Goal: Transaction & Acquisition: Purchase product/service

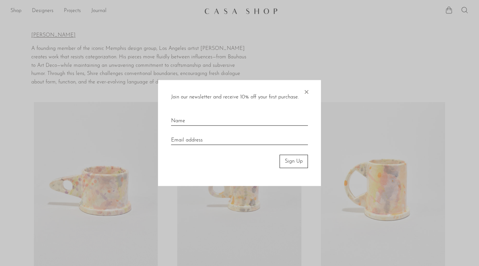
click at [307, 91] on span "×" at bounding box center [306, 90] width 7 height 21
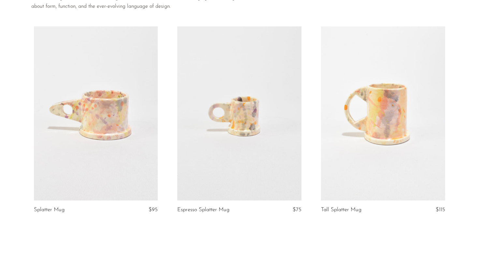
scroll to position [77, 0]
click at [386, 172] on link at bounding box center [383, 112] width 124 height 174
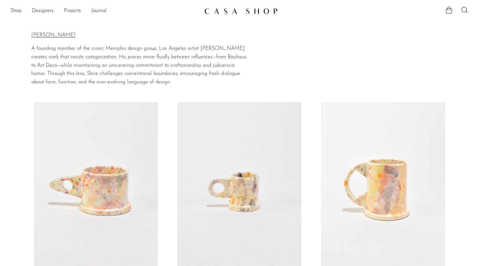
scroll to position [0, 0]
click at [364, 185] on link at bounding box center [383, 189] width 124 height 174
click at [17, 10] on link "Shop" at bounding box center [15, 11] width 11 height 8
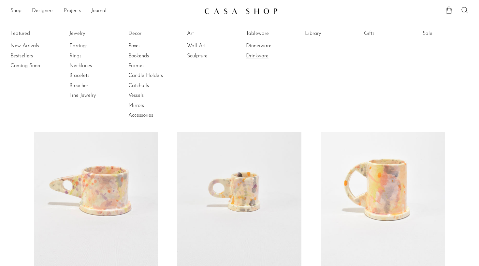
click at [263, 56] on link "Drinkware" at bounding box center [270, 55] width 49 height 7
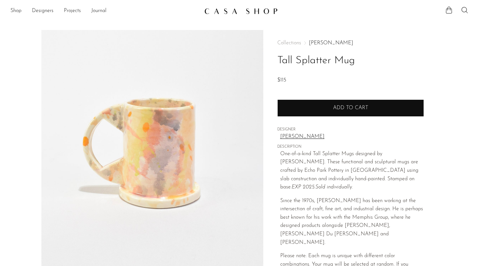
click at [316, 112] on button "Add to cart" at bounding box center [350, 107] width 147 height 17
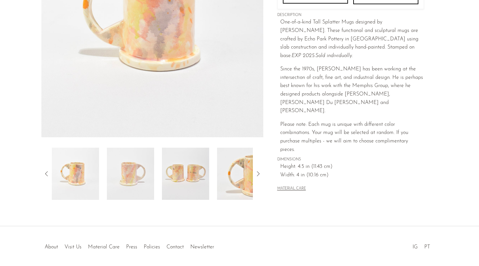
scroll to position [138, 0]
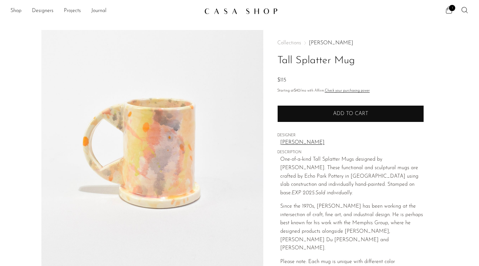
click at [338, 110] on button "Add to cart" at bounding box center [350, 113] width 147 height 17
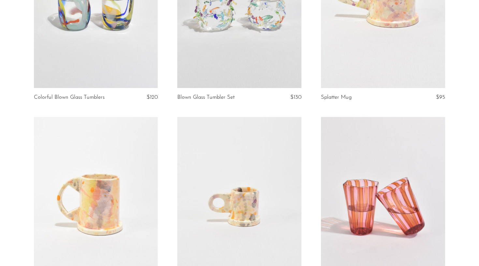
scroll to position [77, 0]
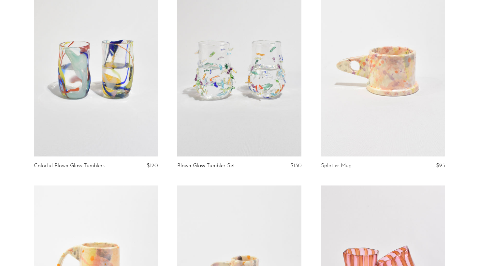
click at [256, 105] on link at bounding box center [239, 70] width 124 height 174
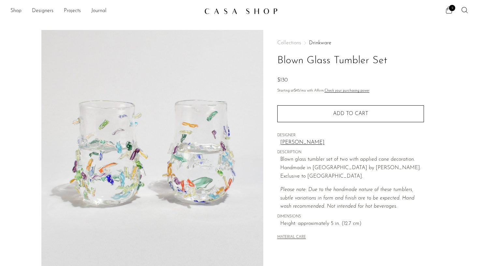
click at [291, 140] on link "[PERSON_NAME]" at bounding box center [352, 143] width 144 height 8
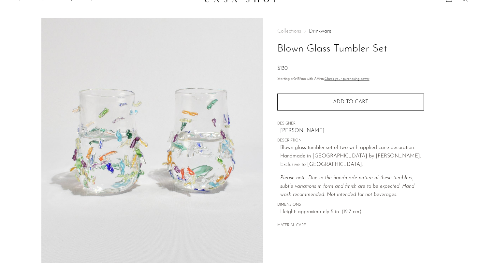
scroll to position [17, 0]
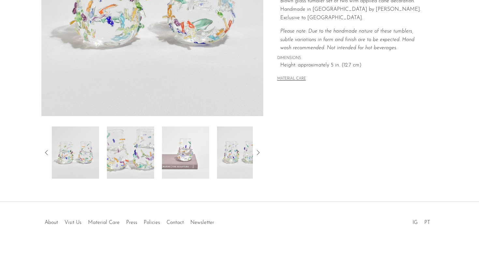
click at [192, 163] on img at bounding box center [185, 152] width 47 height 52
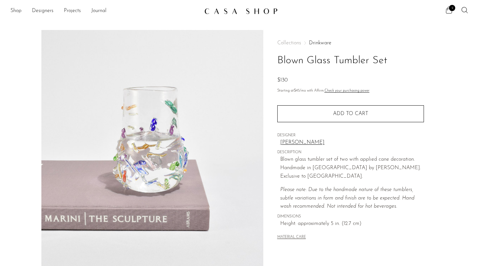
scroll to position [0, 0]
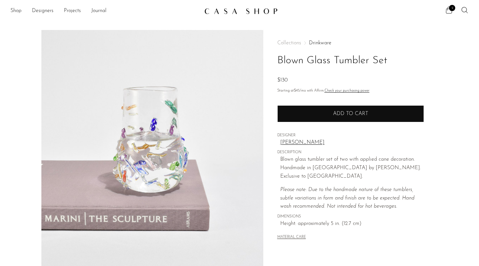
click at [302, 116] on button "Add to cart" at bounding box center [350, 113] width 147 height 17
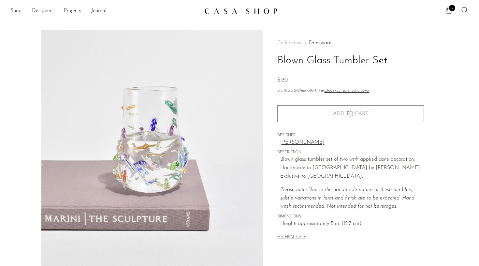
click at [37, 11] on link "Designers" at bounding box center [43, 11] width 22 height 8
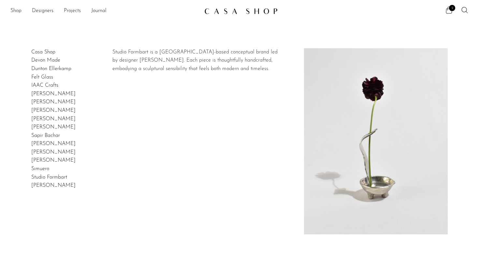
click at [57, 175] on link "Studio Formbart" at bounding box center [49, 177] width 36 height 5
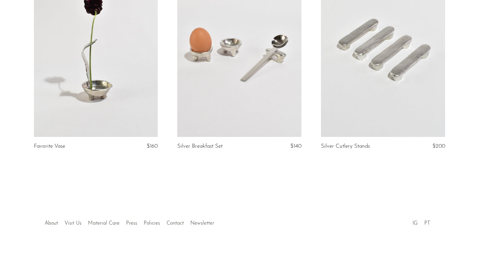
scroll to position [122, 0]
click at [95, 110] on link at bounding box center [96, 50] width 124 height 174
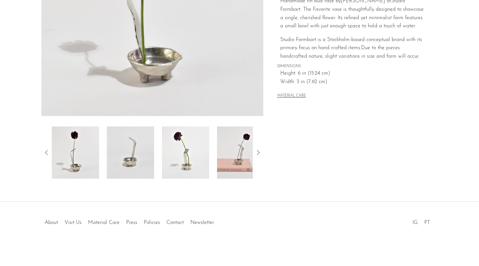
scroll to position [158, 0]
click at [183, 154] on img at bounding box center [185, 152] width 47 height 52
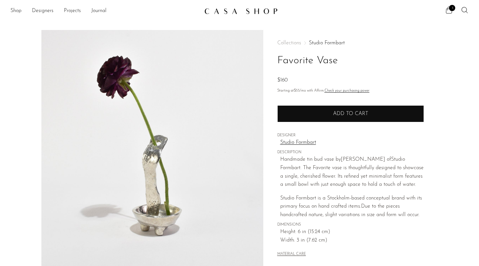
scroll to position [0, 0]
click at [302, 118] on button "Add to cart" at bounding box center [350, 113] width 147 height 17
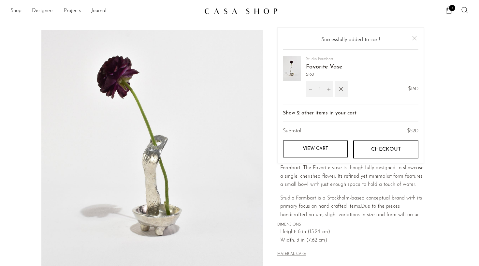
click at [17, 9] on link "Shop" at bounding box center [15, 11] width 11 height 8
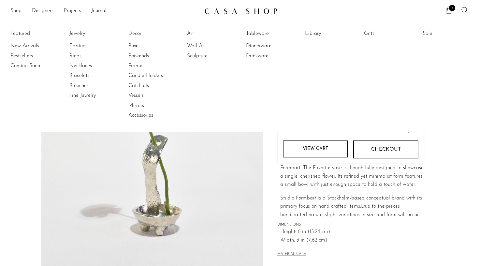
click at [204, 53] on link "Sculpture" at bounding box center [211, 55] width 49 height 7
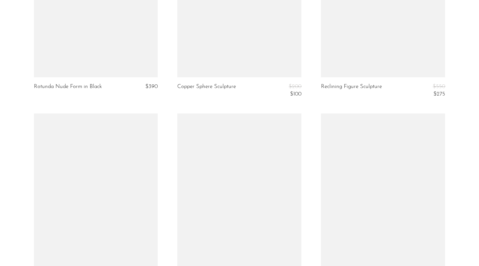
scroll to position [2333, 0]
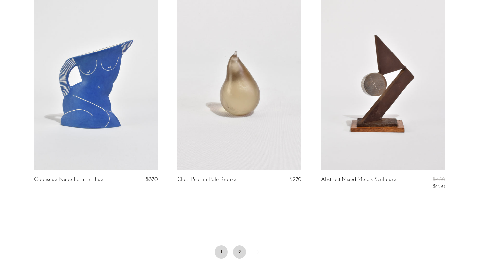
click at [240, 245] on link "2" at bounding box center [239, 251] width 13 height 13
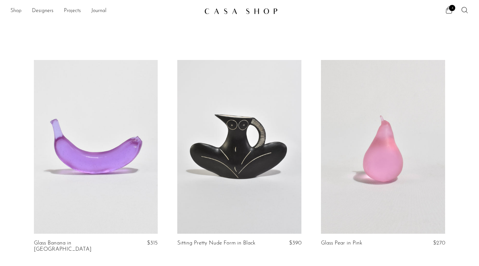
click at [17, 8] on link "Shop" at bounding box center [15, 11] width 11 height 8
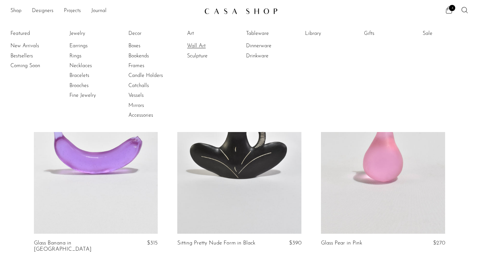
click at [196, 46] on link "Wall Art" at bounding box center [211, 45] width 49 height 7
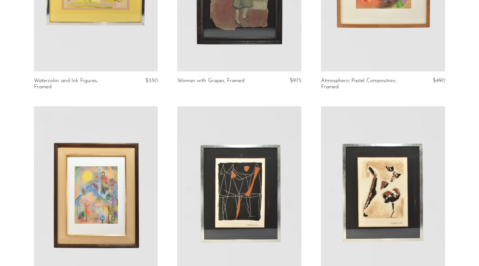
scroll to position [209, 0]
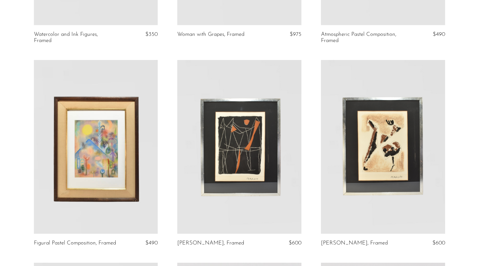
click at [107, 182] on link at bounding box center [96, 147] width 124 height 174
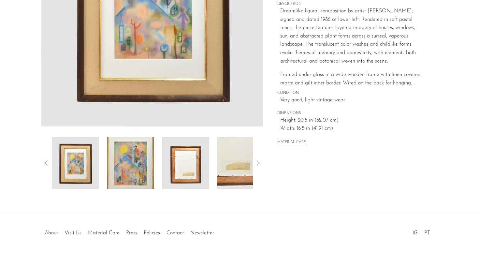
scroll to position [149, 0]
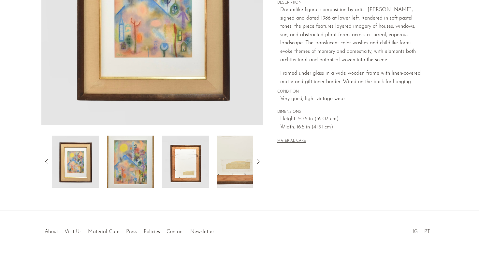
click at [186, 173] on img at bounding box center [185, 162] width 47 height 52
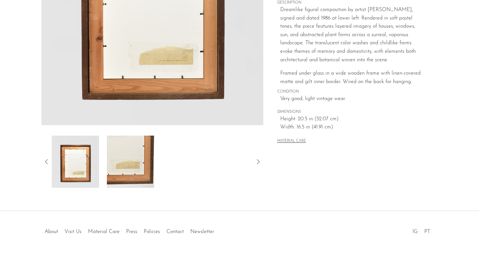
click at [135, 169] on img at bounding box center [130, 162] width 47 height 52
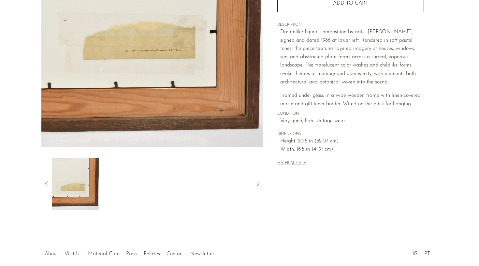
scroll to position [119, 0]
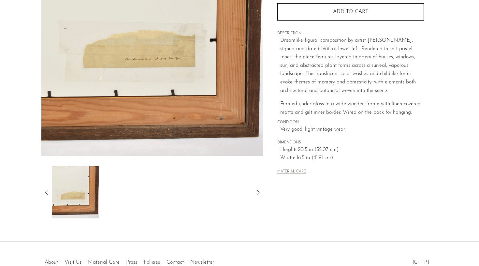
click at [46, 189] on icon at bounding box center [47, 192] width 8 height 8
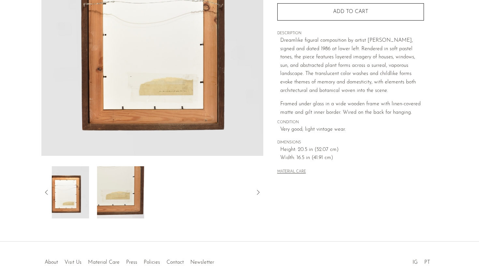
click at [46, 189] on icon at bounding box center [47, 192] width 8 height 8
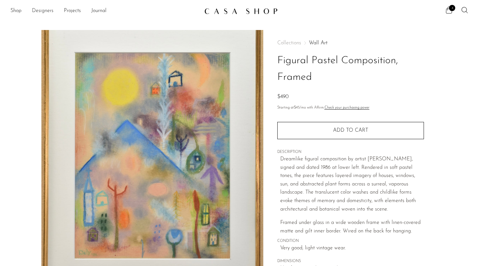
scroll to position [0, 0]
click at [17, 9] on link "Shop" at bounding box center [15, 11] width 11 height 8
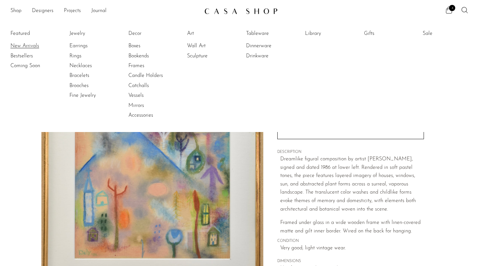
click at [34, 46] on link "New Arrivals" at bounding box center [34, 45] width 49 height 7
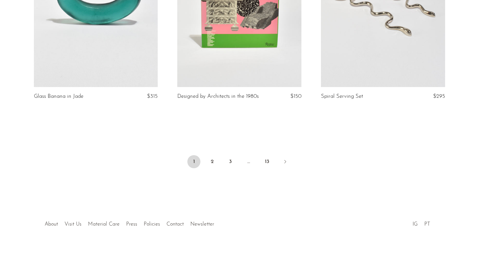
scroll to position [2382, 0]
click at [213, 159] on link "2" at bounding box center [212, 161] width 13 height 13
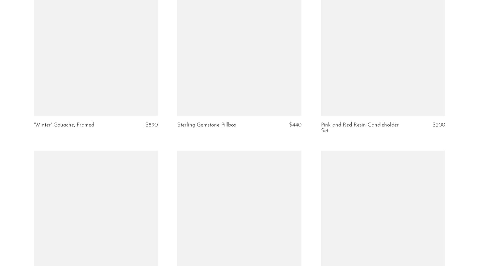
scroll to position [522, 0]
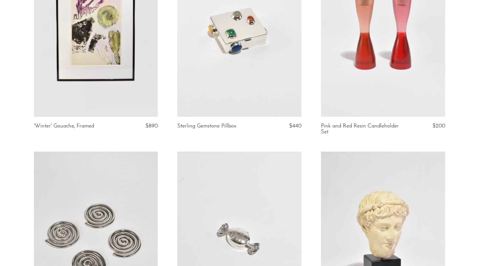
click at [235, 72] on link at bounding box center [239, 30] width 124 height 174
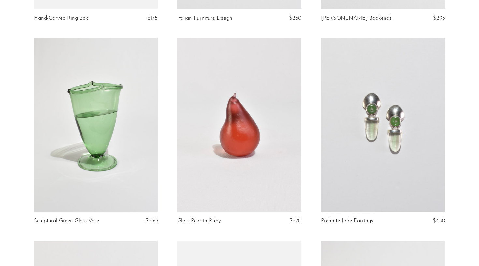
scroll to position [1451, 0]
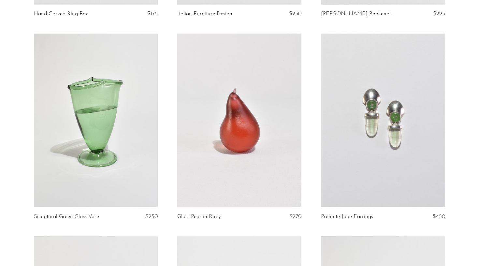
click at [389, 157] on link at bounding box center [383, 121] width 124 height 174
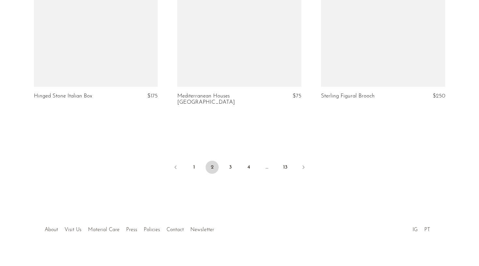
scroll to position [2382, 0]
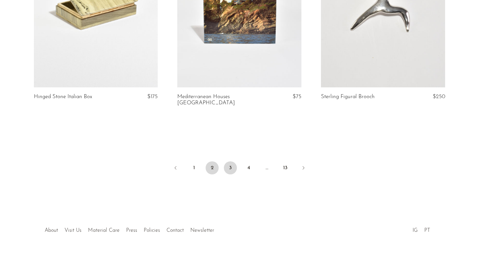
click at [231, 161] on link "3" at bounding box center [230, 167] width 13 height 13
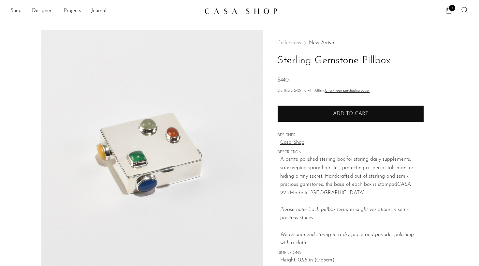
click at [315, 118] on button "Add to cart" at bounding box center [350, 113] width 147 height 17
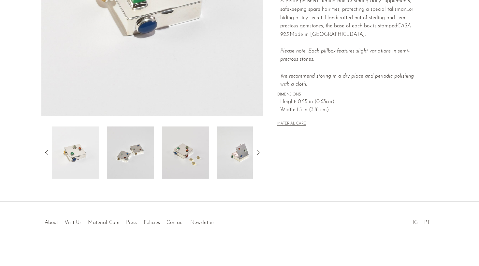
scroll to position [158, 0]
click at [197, 154] on img at bounding box center [185, 152] width 47 height 52
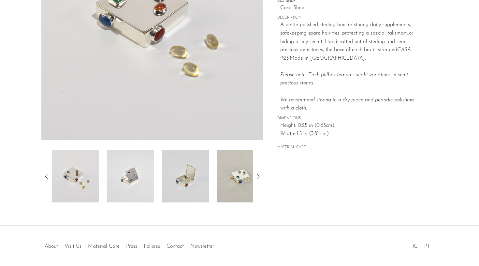
scroll to position [132, 0]
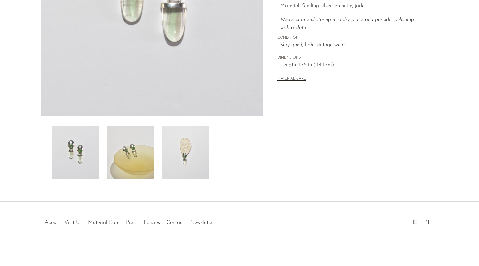
click at [128, 149] on img at bounding box center [130, 152] width 47 height 52
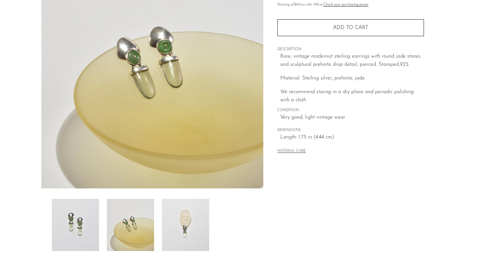
scroll to position [79, 0]
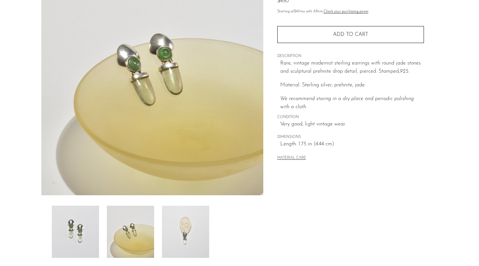
click at [177, 237] on img at bounding box center [185, 232] width 47 height 52
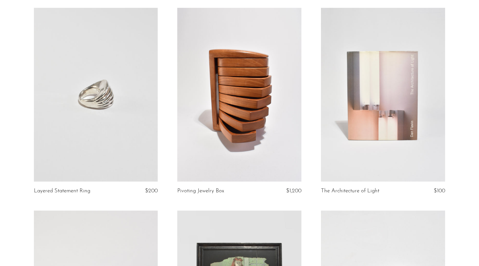
scroll to position [1887, 0]
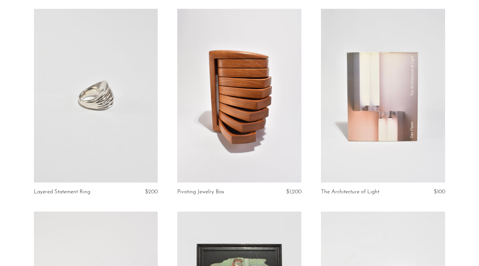
click at [240, 144] on link at bounding box center [239, 96] width 124 height 174
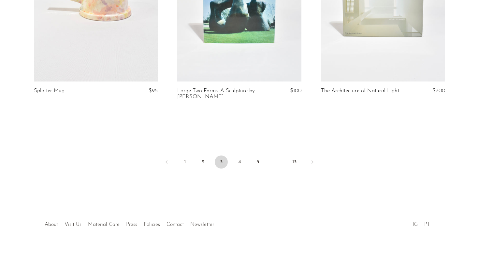
scroll to position [2393, 0]
click at [240, 158] on link "4" at bounding box center [239, 162] width 13 height 13
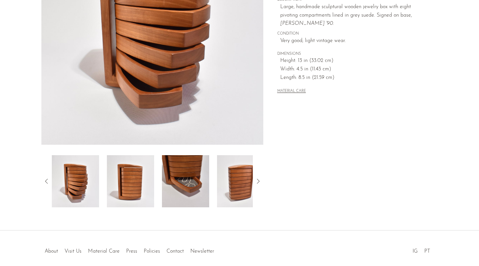
scroll to position [129, 0]
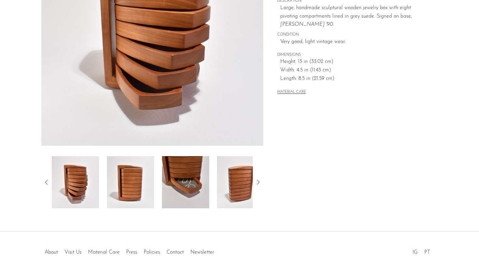
click at [192, 181] on img at bounding box center [185, 182] width 47 height 52
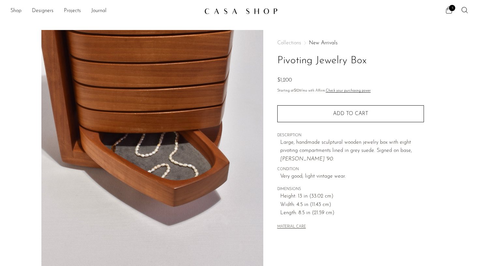
scroll to position [0, 0]
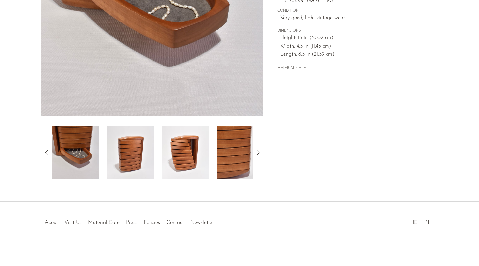
click at [220, 150] on img at bounding box center [240, 152] width 47 height 52
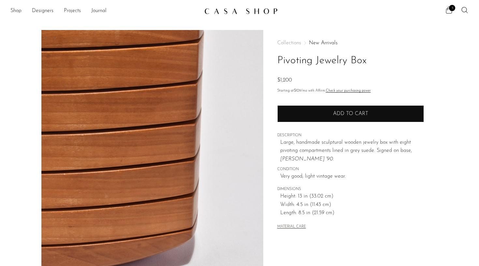
click at [307, 106] on button "Add to cart" at bounding box center [350, 113] width 147 height 17
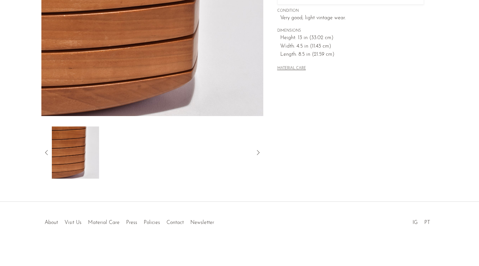
scroll to position [156, 0]
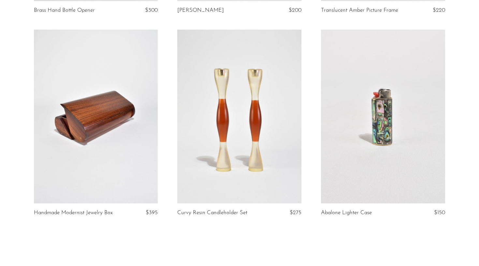
scroll to position [2368, 0]
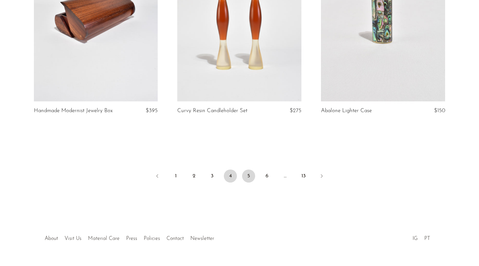
click at [248, 169] on link "5" at bounding box center [248, 175] width 13 height 13
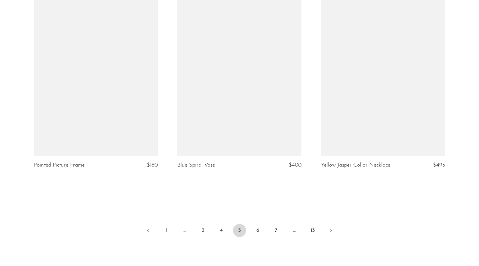
scroll to position [2324, 0]
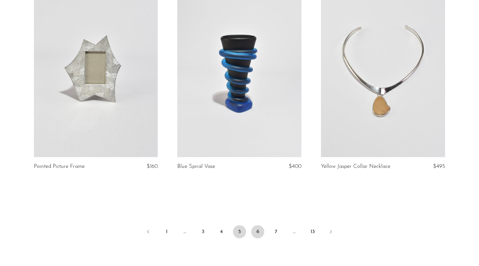
click at [257, 229] on link "6" at bounding box center [257, 231] width 13 height 13
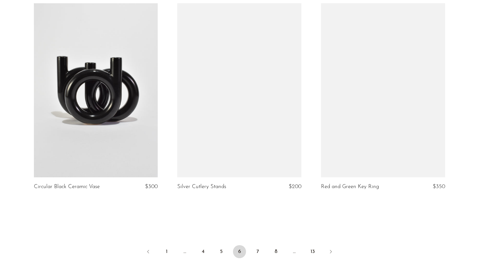
scroll to position [2305, 0]
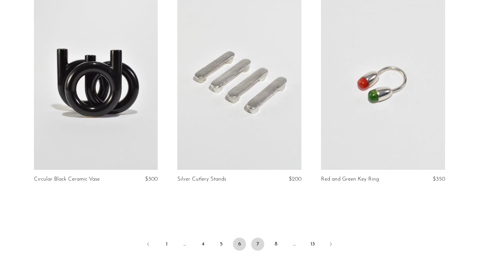
click at [257, 241] on link "7" at bounding box center [257, 244] width 13 height 13
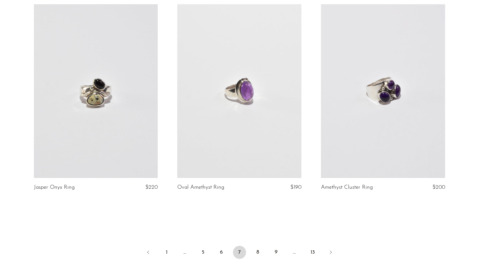
scroll to position [2312, 0]
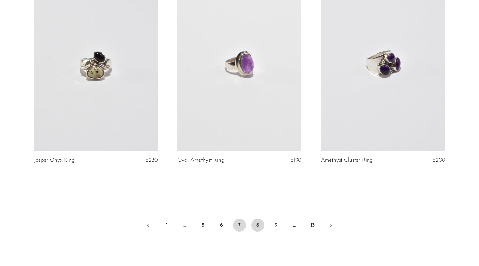
click at [257, 227] on link "8" at bounding box center [257, 225] width 13 height 13
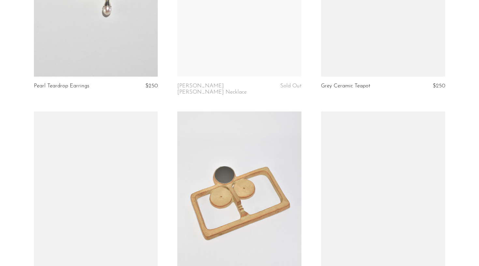
scroll to position [2152, 0]
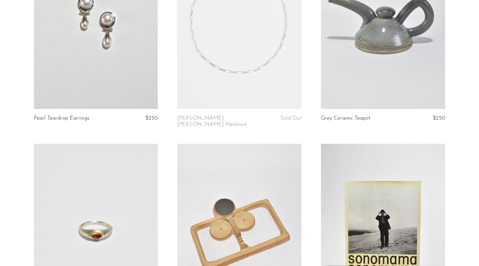
click at [380, 82] on link at bounding box center [383, 22] width 124 height 174
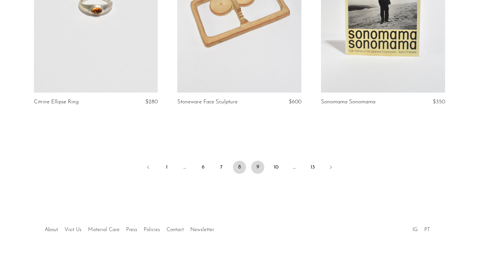
scroll to position [2376, 0]
click at [254, 162] on link "9" at bounding box center [257, 167] width 13 height 13
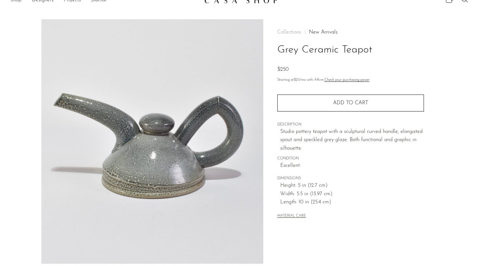
scroll to position [12, 0]
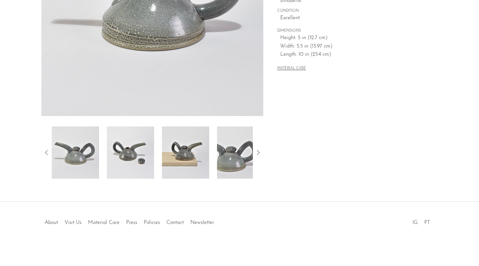
click at [186, 166] on img at bounding box center [185, 152] width 47 height 52
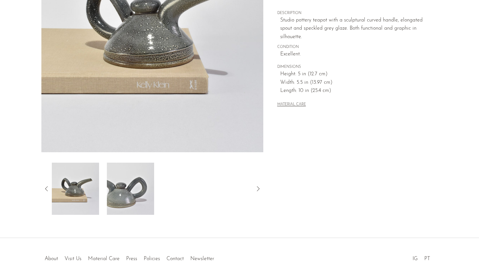
click at [133, 195] on img at bounding box center [130, 189] width 47 height 52
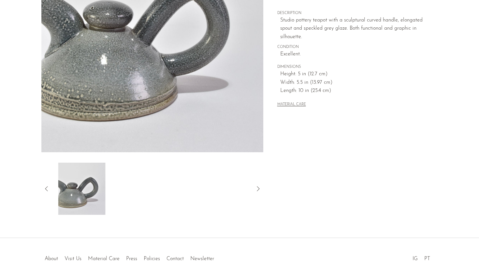
scroll to position [99, 0]
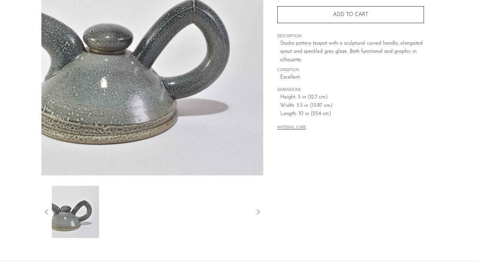
click at [81, 216] on img at bounding box center [75, 212] width 47 height 52
click at [43, 212] on icon at bounding box center [47, 212] width 8 height 8
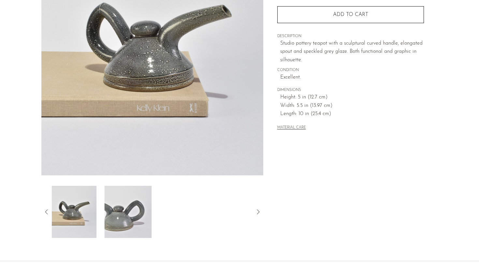
click at [45, 212] on icon at bounding box center [47, 212] width 8 height 8
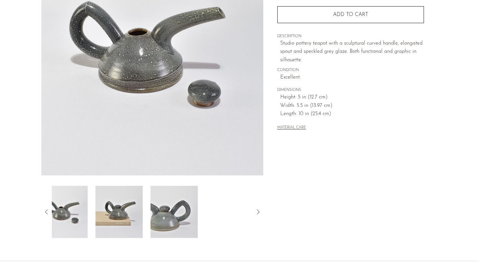
click at [45, 212] on icon at bounding box center [47, 212] width 8 height 8
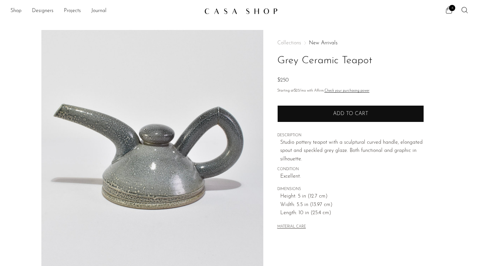
scroll to position [0, 0]
click at [305, 115] on button "Add to cart" at bounding box center [350, 113] width 147 height 17
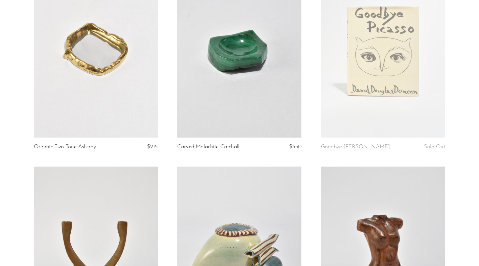
scroll to position [91, 0]
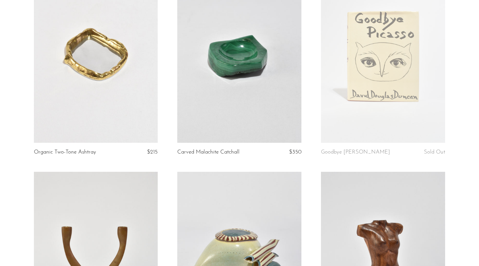
click at [242, 77] on link at bounding box center [239, 56] width 124 height 174
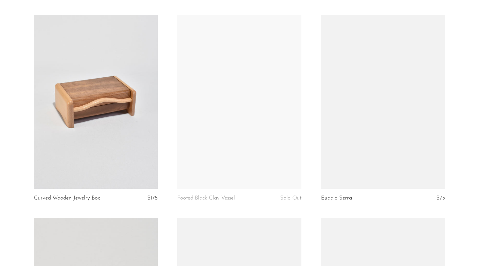
scroll to position [878, 0]
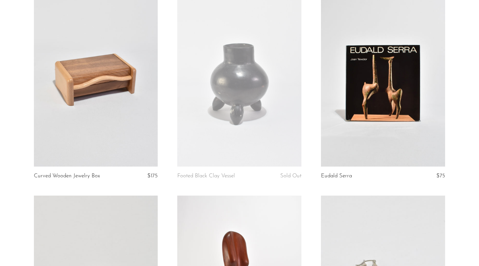
click at [122, 115] on link at bounding box center [96, 80] width 124 height 174
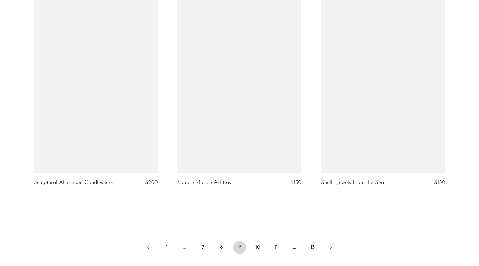
scroll to position [2368, 0]
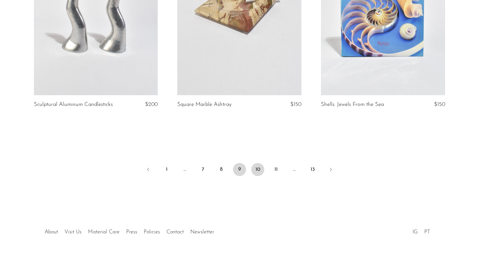
click at [260, 170] on link "10" at bounding box center [257, 169] width 13 height 13
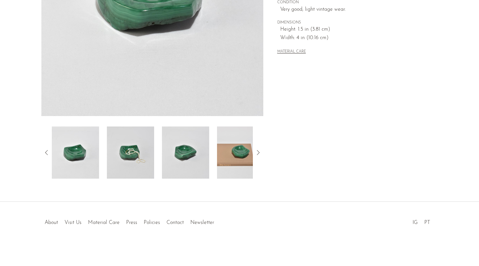
scroll to position [158, 0]
click at [237, 154] on img at bounding box center [240, 152] width 47 height 52
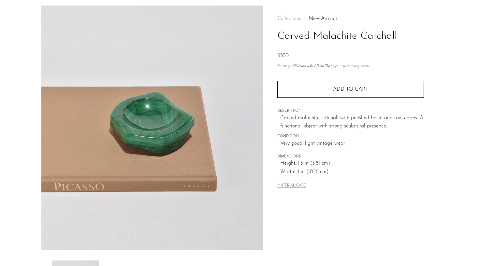
scroll to position [22, 0]
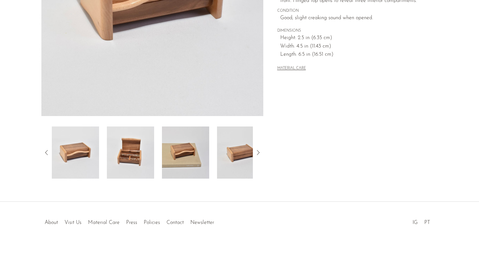
click at [129, 163] on img at bounding box center [130, 152] width 47 height 52
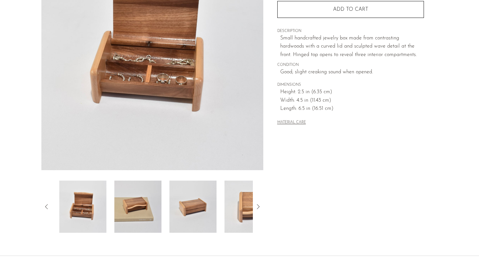
scroll to position [50, 0]
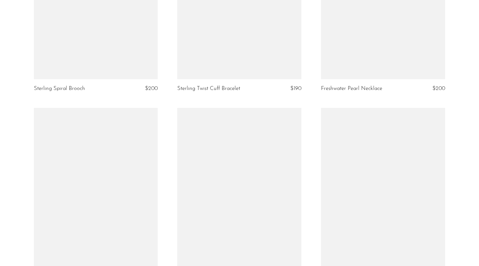
scroll to position [2308, 0]
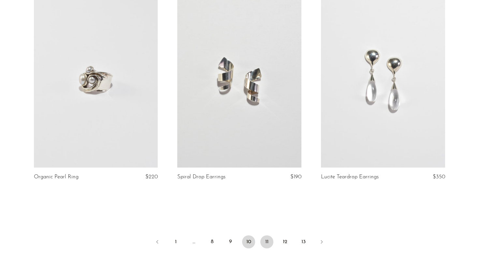
click at [269, 242] on link "11" at bounding box center [266, 241] width 13 height 13
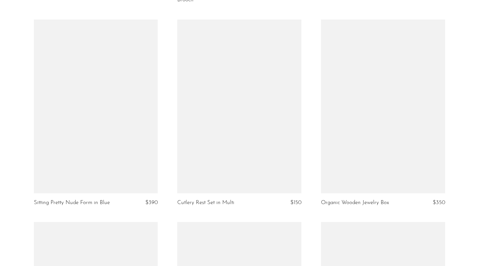
scroll to position [2084, 0]
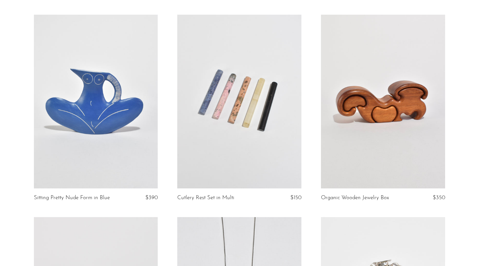
click at [369, 106] on link at bounding box center [383, 102] width 124 height 174
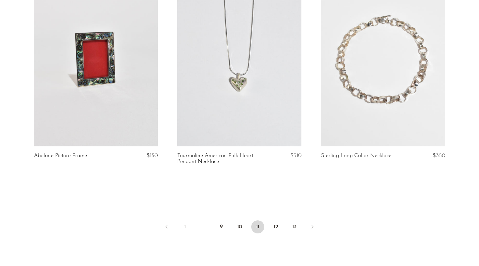
scroll to position [2330, 0]
click at [278, 220] on link "12" at bounding box center [276, 226] width 13 height 13
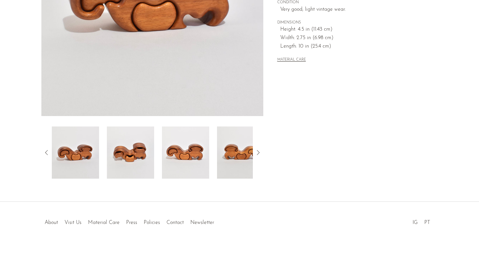
scroll to position [158, 0]
click at [259, 153] on icon at bounding box center [258, 153] width 8 height 8
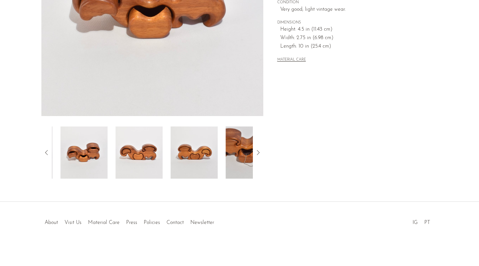
click at [259, 153] on icon at bounding box center [258, 153] width 8 height 8
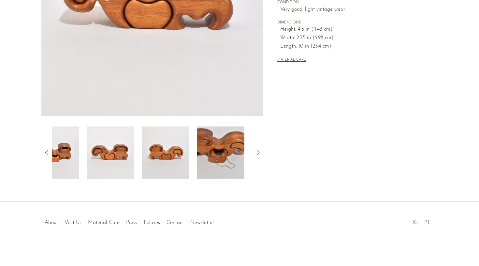
click at [259, 153] on icon at bounding box center [258, 153] width 8 height 8
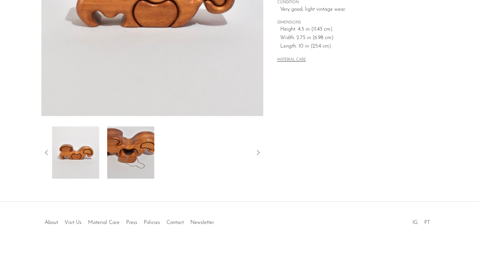
click at [146, 168] on img at bounding box center [130, 152] width 47 height 52
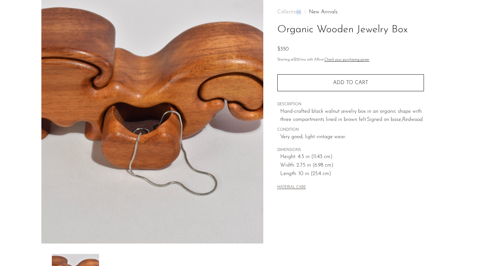
scroll to position [29, 0]
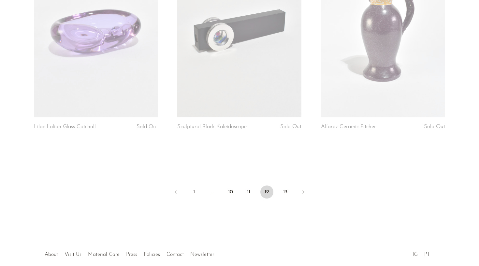
scroll to position [2364, 0]
click at [287, 185] on link "13" at bounding box center [285, 191] width 13 height 13
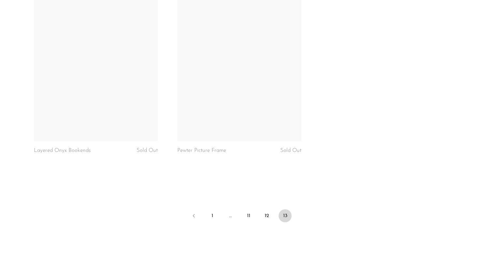
scroll to position [2163, 0]
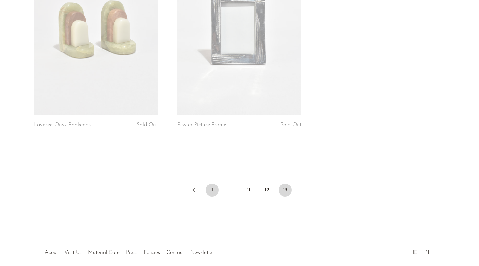
click at [214, 188] on link "1" at bounding box center [212, 190] width 13 height 13
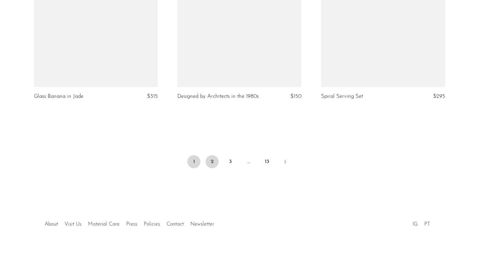
scroll to position [2382, 0]
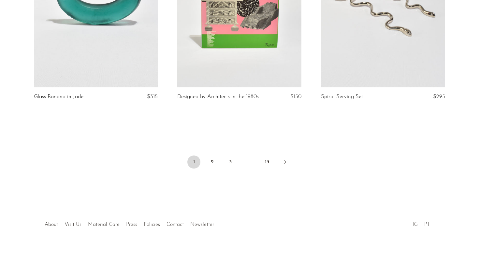
click at [209, 153] on ul "1 2 3 … 13" at bounding box center [239, 163] width 417 height 20
click at [210, 158] on link "2" at bounding box center [212, 161] width 13 height 13
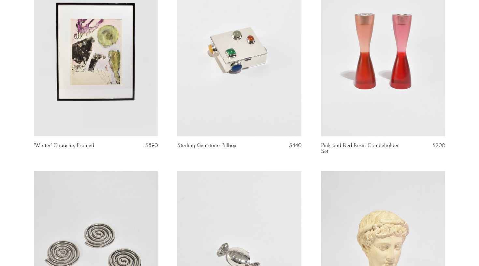
scroll to position [492, 0]
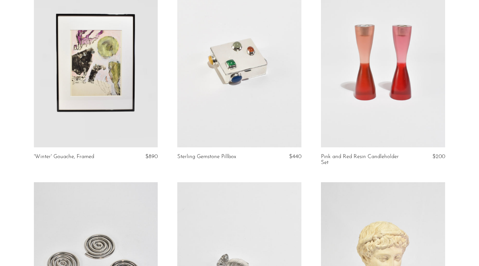
click at [242, 69] on link at bounding box center [239, 60] width 124 height 174
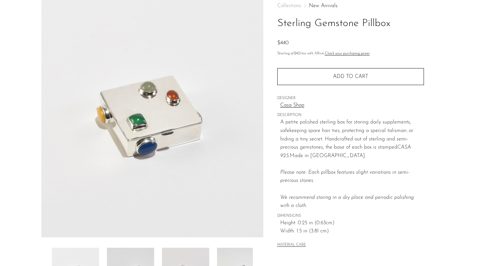
scroll to position [37, 0]
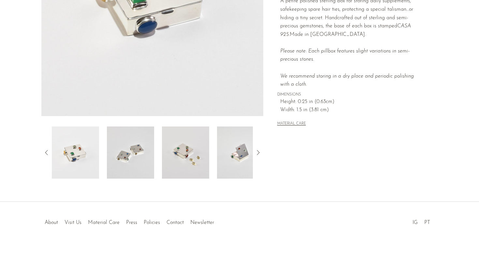
click at [127, 168] on img at bounding box center [130, 152] width 47 height 52
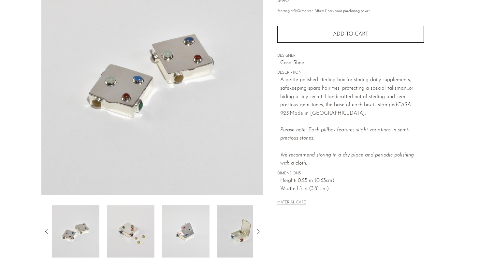
scroll to position [74, 0]
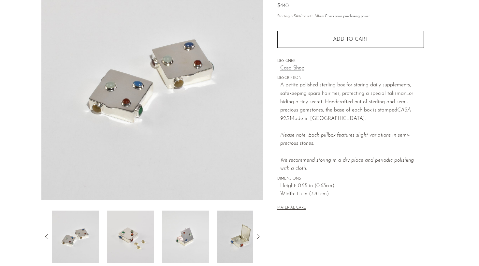
click at [143, 233] on img at bounding box center [130, 237] width 47 height 52
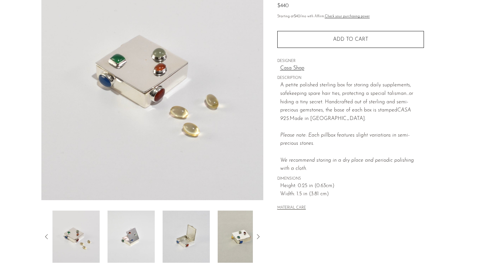
click at [148, 234] on img at bounding box center [131, 237] width 47 height 52
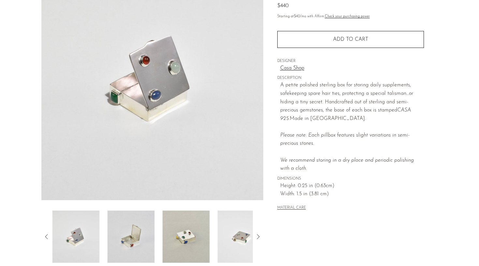
click at [148, 234] on img at bounding box center [131, 237] width 47 height 52
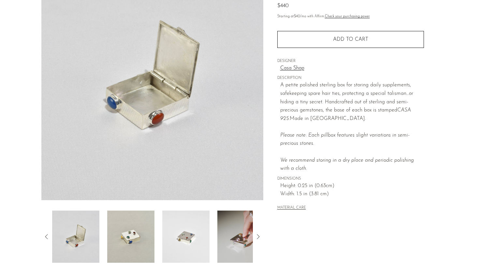
click at [149, 234] on img at bounding box center [130, 237] width 47 height 52
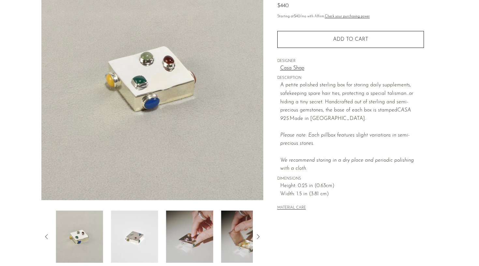
click at [149, 234] on img at bounding box center [134, 237] width 47 height 52
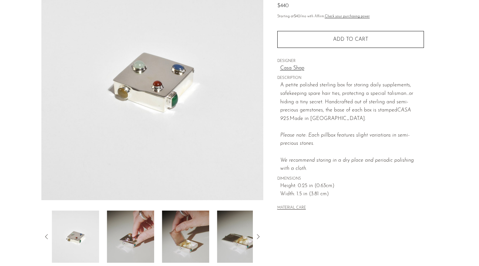
click at [140, 236] on img at bounding box center [130, 237] width 47 height 52
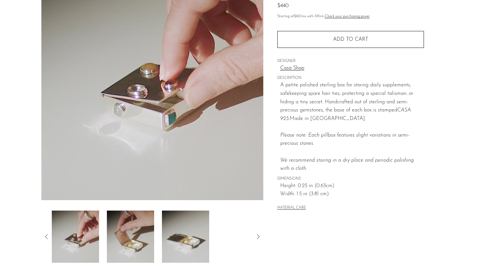
click at [123, 234] on img at bounding box center [130, 237] width 47 height 52
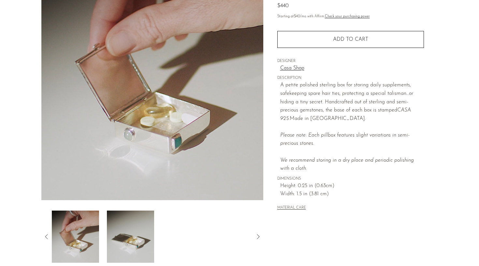
click at [127, 234] on img at bounding box center [130, 237] width 47 height 52
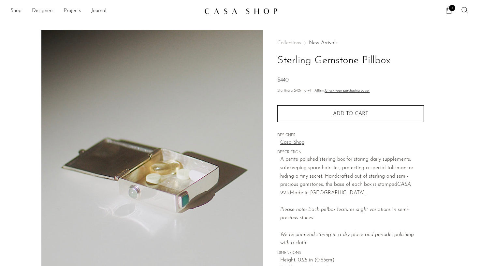
scroll to position [0, 0]
click at [450, 9] on span "6" at bounding box center [452, 8] width 6 height 6
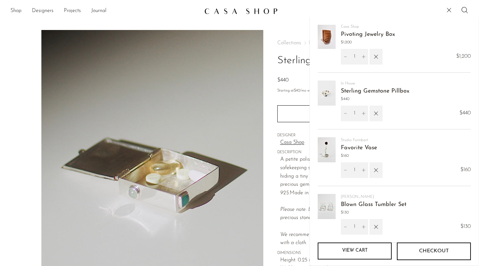
scroll to position [8, 0]
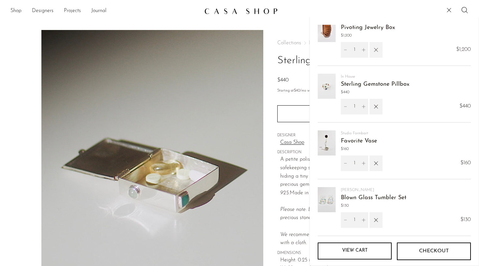
click at [376, 48] on icon "button" at bounding box center [376, 49] width 7 height 7
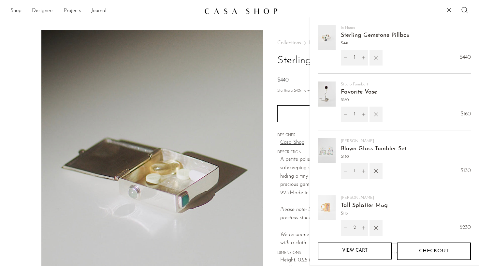
scroll to position [0, 0]
click at [294, 26] on main "Sterling Gemstone Pillbox $440" at bounding box center [239, 188] width 479 height 343
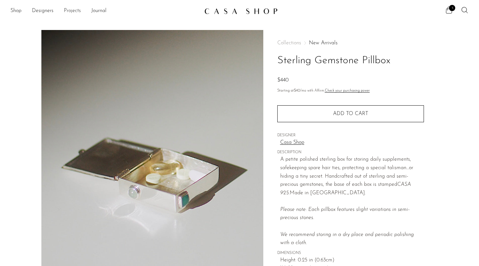
click at [74, 11] on link "Projects" at bounding box center [72, 11] width 17 height 8
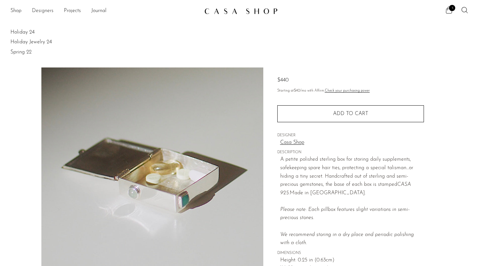
click at [42, 12] on link "Designers" at bounding box center [43, 11] width 22 height 8
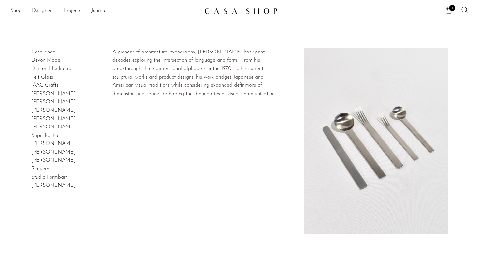
click at [53, 183] on link "[PERSON_NAME]" at bounding box center [53, 185] width 44 height 5
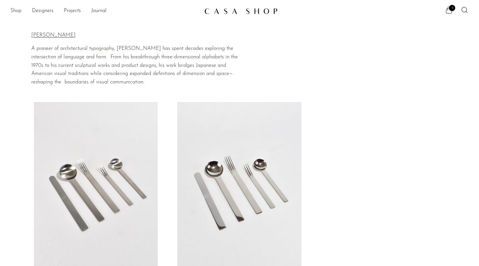
click at [17, 10] on link "Shop" at bounding box center [15, 11] width 11 height 8
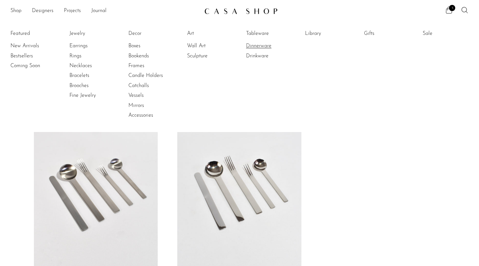
click at [261, 45] on link "Dinnerware" at bounding box center [270, 45] width 49 height 7
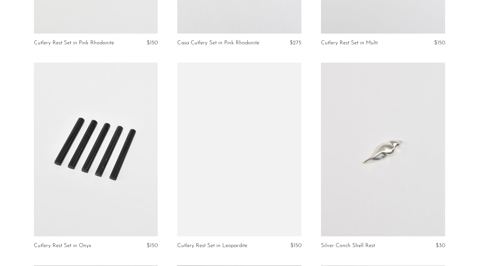
scroll to position [726, 0]
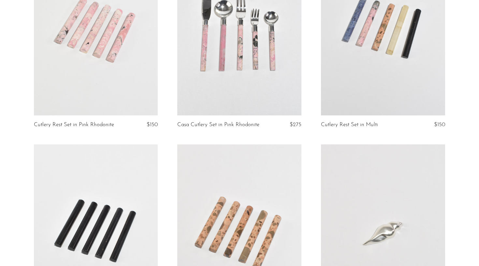
click at [242, 95] on link at bounding box center [239, 29] width 124 height 174
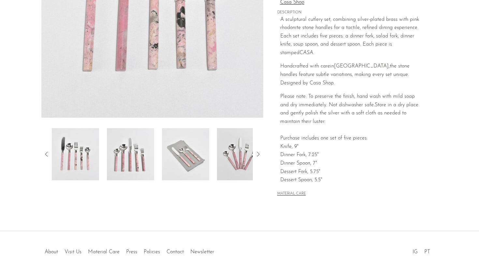
scroll to position [160, 0]
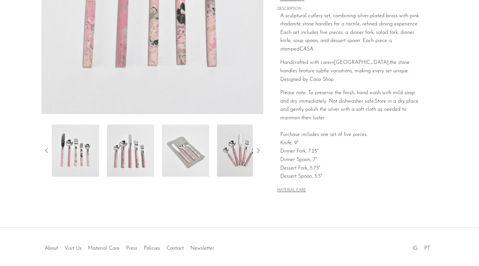
click at [191, 158] on img at bounding box center [185, 151] width 47 height 52
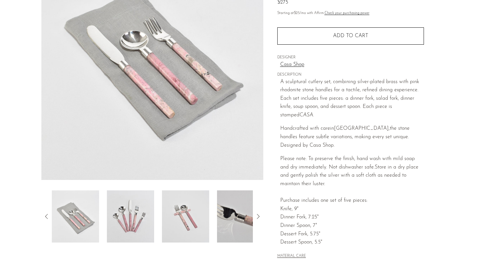
scroll to position [95, 0]
click at [184, 227] on img at bounding box center [185, 216] width 47 height 52
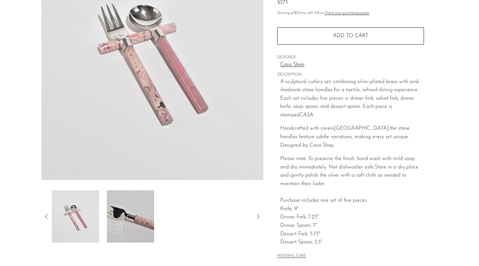
click at [132, 221] on img at bounding box center [130, 216] width 47 height 52
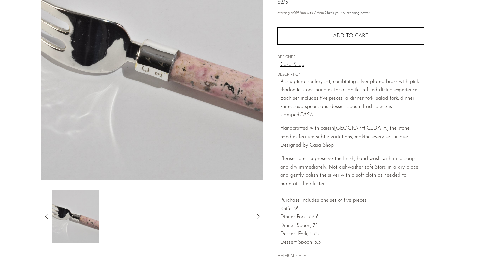
scroll to position [100, 0]
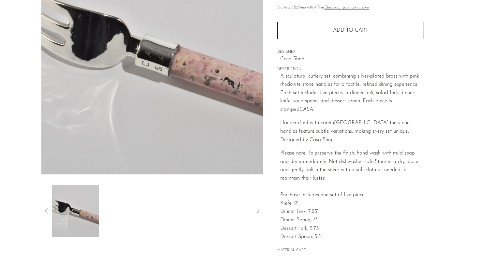
click at [83, 211] on img at bounding box center [75, 211] width 47 height 52
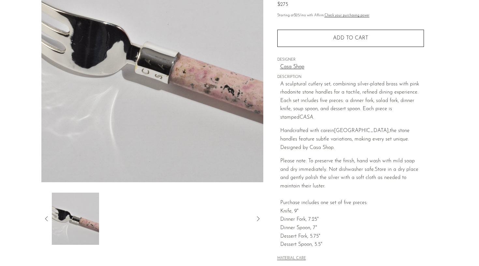
scroll to position [105, 0]
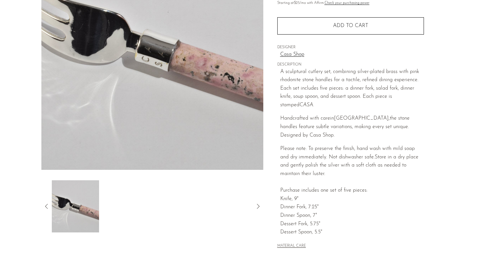
click at [44, 212] on div at bounding box center [152, 206] width 222 height 52
click at [45, 206] on icon at bounding box center [47, 206] width 8 height 8
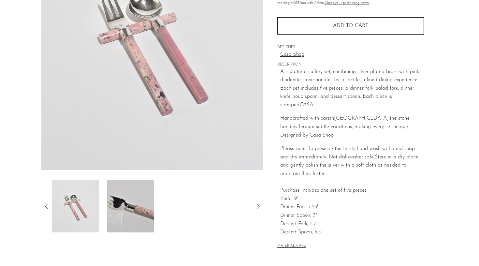
click at [46, 203] on icon at bounding box center [47, 206] width 8 height 8
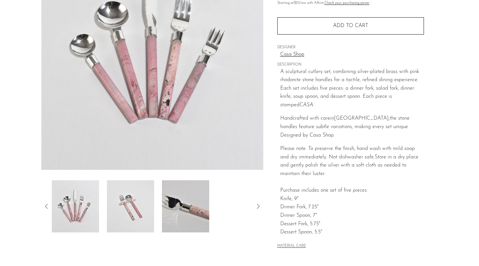
click at [46, 203] on icon at bounding box center [47, 206] width 8 height 8
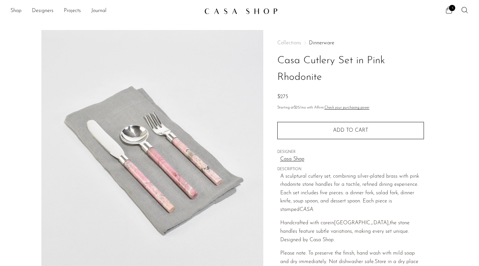
scroll to position [0, 0]
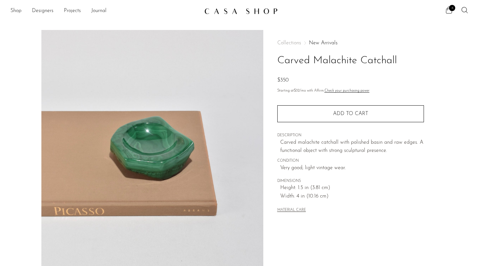
scroll to position [22, 0]
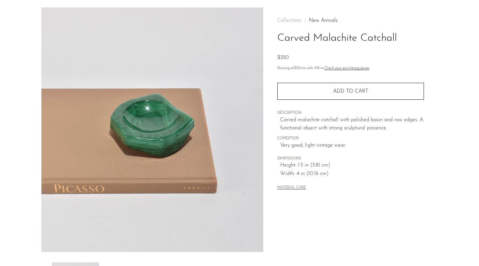
click at [160, 133] on img at bounding box center [152, 129] width 222 height 244
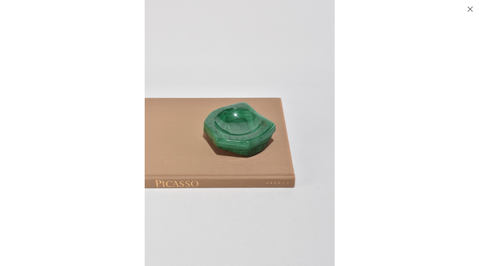
click at [471, 9] on button "Close" at bounding box center [469, 8] width 11 height 11
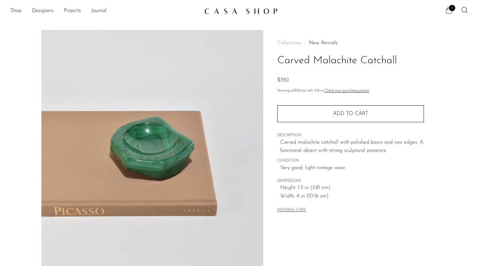
click at [448, 11] on icon at bounding box center [449, 10] width 8 height 8
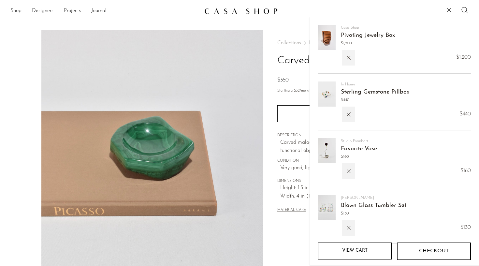
click at [349, 55] on icon "button" at bounding box center [348, 57] width 7 height 7
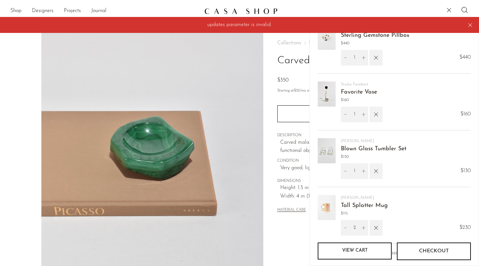
click at [277, 239] on div "Collections New Arrivals Carved Malachite Catchall $350 Starting at $32 /mo wit…" at bounding box center [350, 183] width 174 height 307
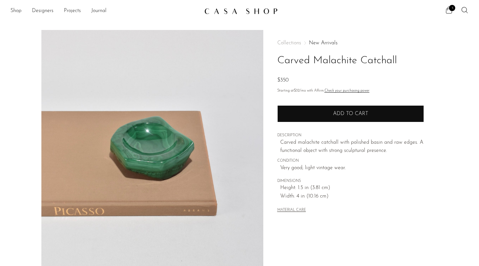
click at [329, 118] on button "Add to cart" at bounding box center [350, 113] width 147 height 17
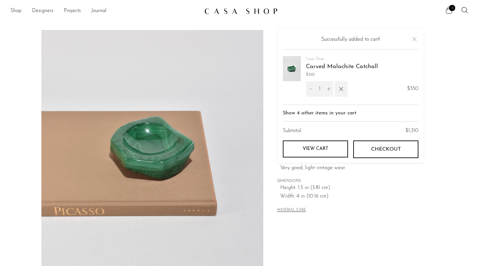
click at [449, 11] on icon at bounding box center [449, 10] width 8 height 8
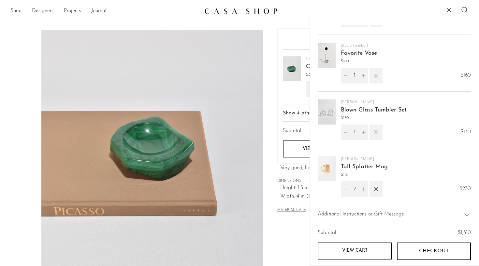
scroll to position [96, 0]
click at [345, 245] on link "View cart" at bounding box center [355, 251] width 74 height 17
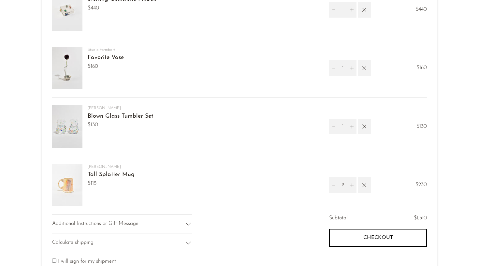
scroll to position [134, 0]
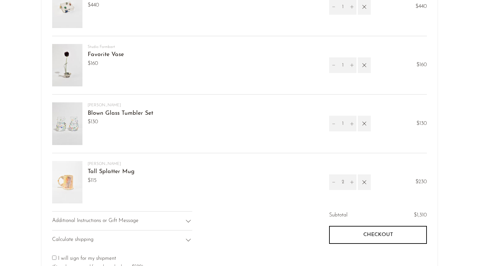
click at [101, 165] on link "[PERSON_NAME]" at bounding box center [104, 164] width 33 height 4
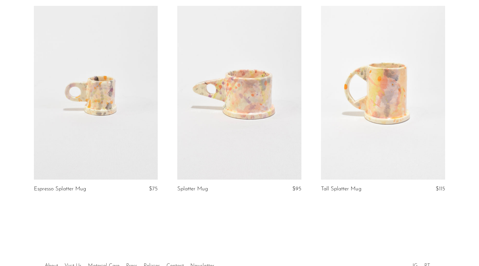
scroll to position [51, 0]
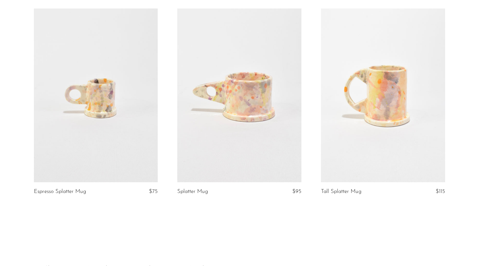
click at [245, 101] on link at bounding box center [239, 95] width 124 height 174
click at [364, 93] on link at bounding box center [383, 95] width 124 height 174
click at [232, 96] on link at bounding box center [239, 95] width 124 height 174
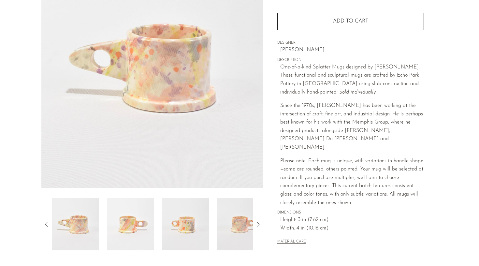
scroll to position [108, 0]
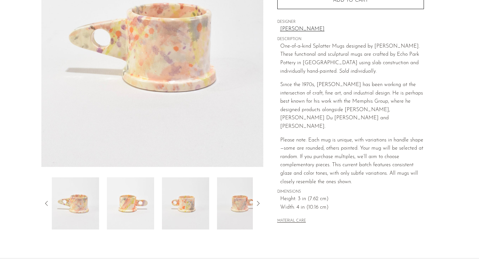
click at [200, 200] on img at bounding box center [185, 203] width 47 height 52
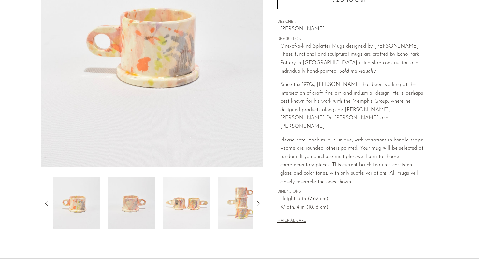
click at [167, 203] on img at bounding box center [186, 203] width 47 height 52
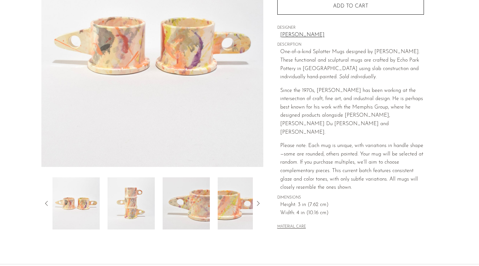
click at [167, 203] on img at bounding box center [186, 203] width 47 height 52
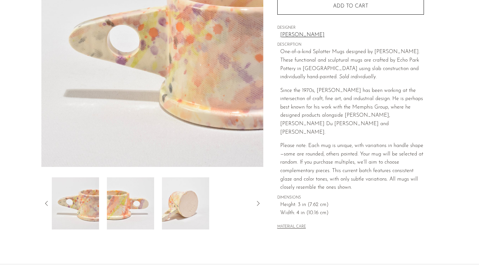
click at [158, 201] on div at bounding box center [152, 203] width 201 height 52
click at [164, 202] on img at bounding box center [185, 203] width 47 height 52
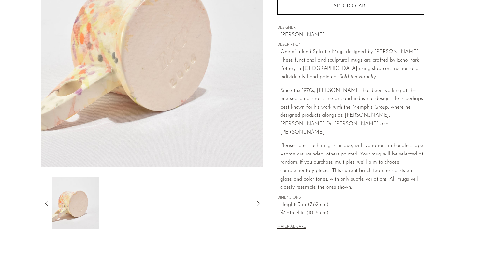
click at [46, 202] on icon at bounding box center [47, 203] width 8 height 8
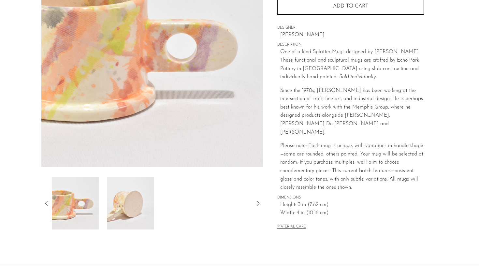
click at [51, 202] on div at bounding box center [152, 203] width 222 height 52
click at [51, 204] on div at bounding box center [152, 203] width 222 height 52
click at [48, 204] on icon at bounding box center [47, 203] width 8 height 8
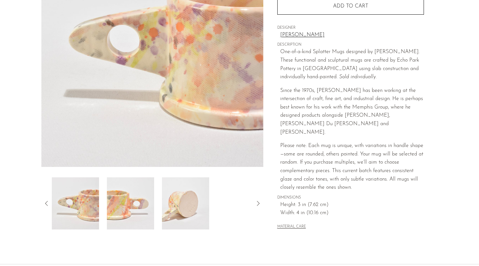
click at [48, 204] on icon at bounding box center [47, 203] width 8 height 8
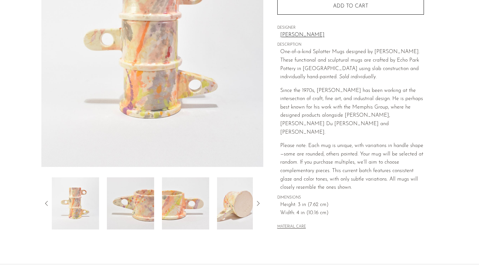
click at [48, 204] on icon at bounding box center [47, 203] width 8 height 8
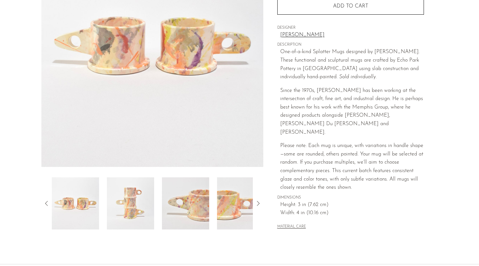
click at [48, 204] on icon at bounding box center [47, 203] width 8 height 8
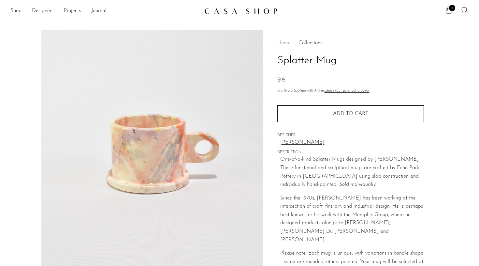
scroll to position [0, 0]
click at [288, 63] on h1 "Splatter Mug" at bounding box center [350, 60] width 147 height 17
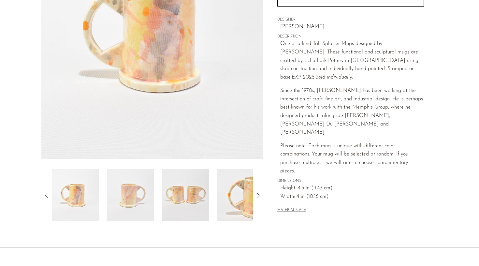
scroll to position [125, 0]
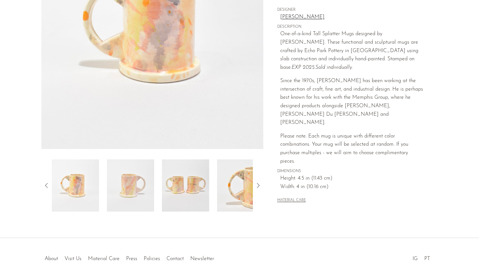
click at [188, 181] on img at bounding box center [185, 185] width 47 height 52
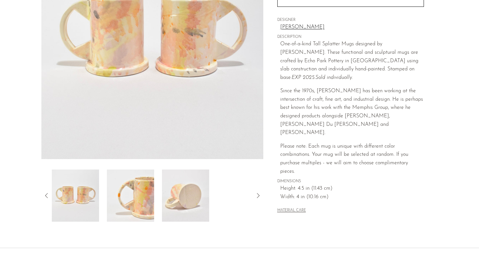
scroll to position [114, 0]
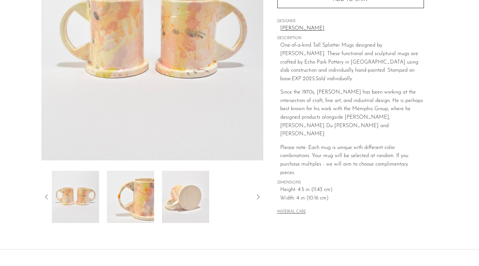
click at [188, 200] on img at bounding box center [185, 197] width 47 height 52
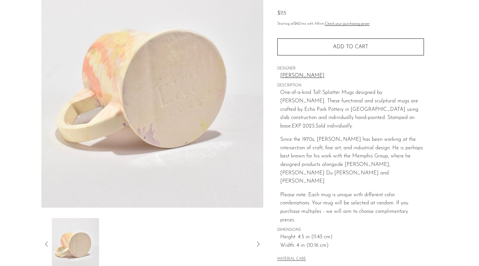
scroll to position [67, 0]
click at [44, 243] on icon at bounding box center [47, 244] width 8 height 8
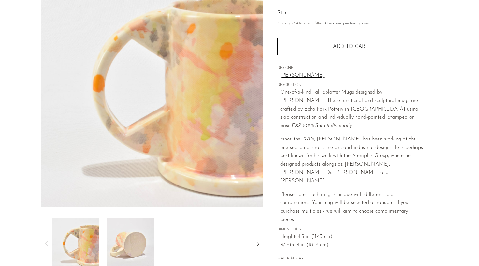
click at [83, 238] on img at bounding box center [75, 244] width 47 height 52
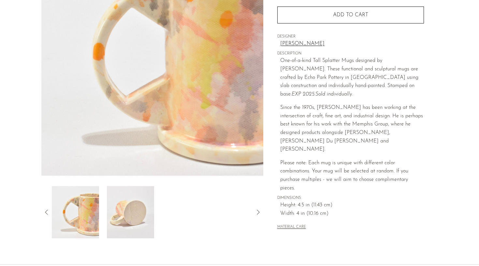
scroll to position [151, 0]
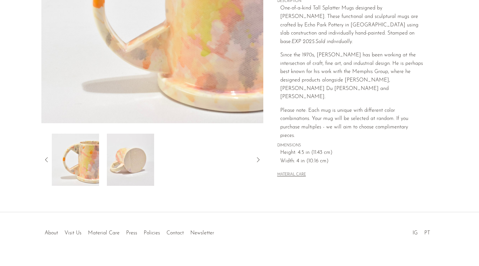
click at [46, 159] on icon at bounding box center [47, 160] width 8 height 8
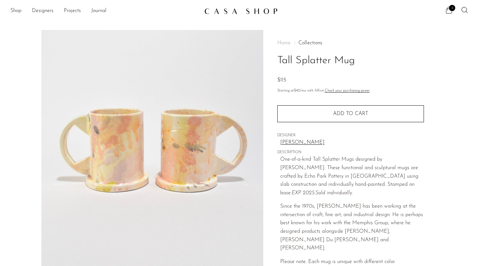
scroll to position [0, 0]
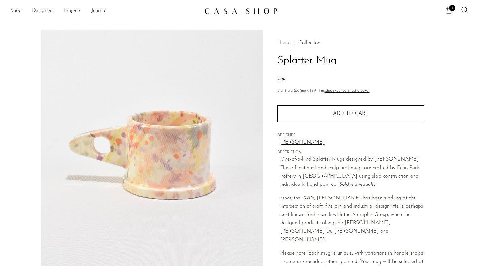
click at [212, 11] on img at bounding box center [240, 11] width 73 height 7
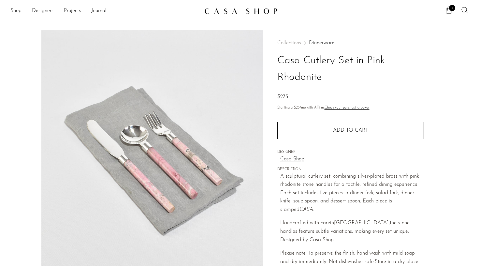
click at [237, 9] on img at bounding box center [240, 11] width 73 height 7
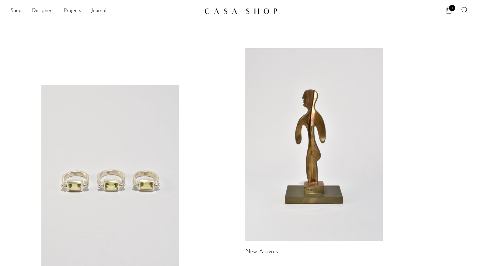
click at [315, 86] on link at bounding box center [314, 144] width 138 height 193
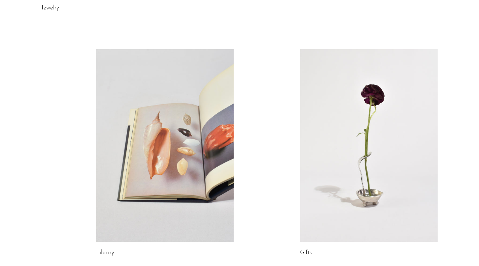
scroll to position [334, 0]
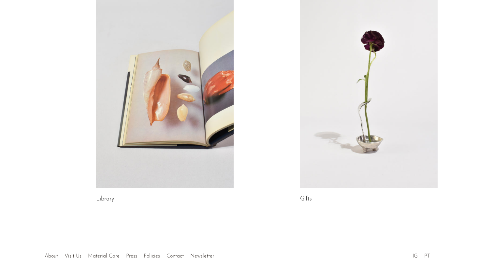
click at [356, 126] on link at bounding box center [369, 91] width 138 height 193
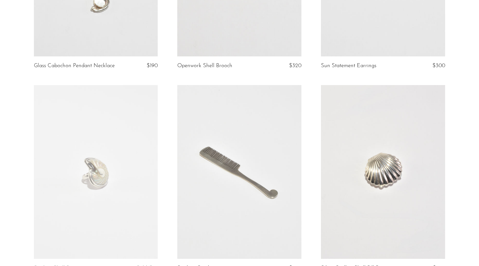
scroll to position [795, 0]
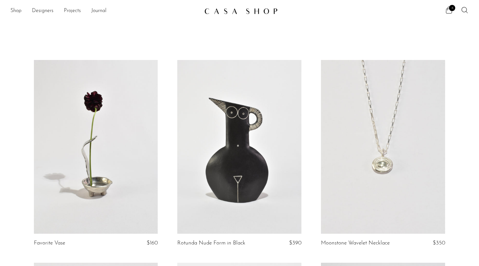
click at [99, 171] on link at bounding box center [96, 147] width 124 height 174
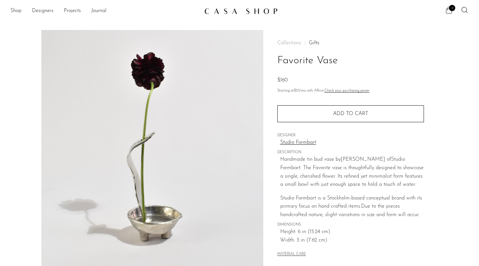
click at [142, 224] on img at bounding box center [152, 152] width 222 height 244
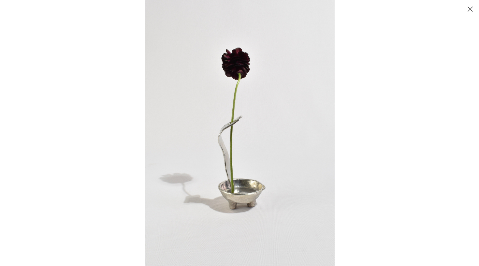
click img
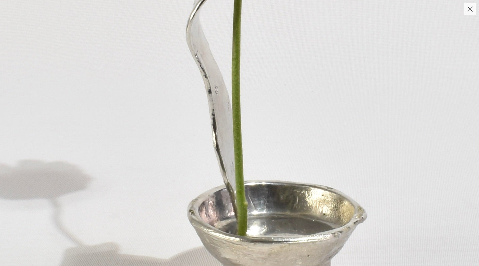
drag, startPoint x: 249, startPoint y: 170, endPoint x: 213, endPoint y: 245, distance: 83.2
click img
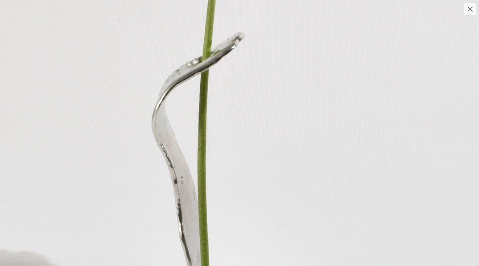
drag, startPoint x: 231, startPoint y: 158, endPoint x: 220, endPoint y: 247, distance: 90.4
click img
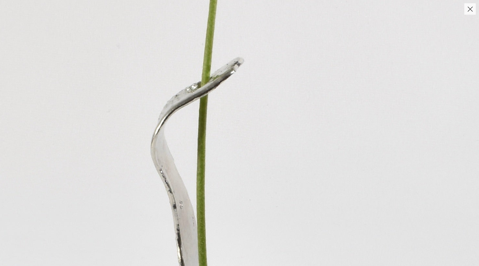
drag, startPoint x: 237, startPoint y: 155, endPoint x: 231, endPoint y: 251, distance: 96.0
click img
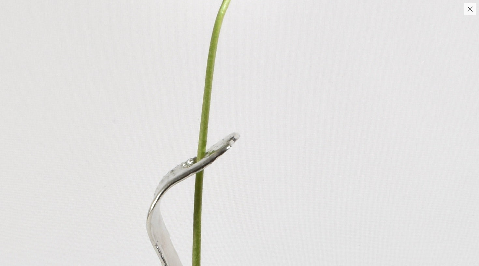
click img
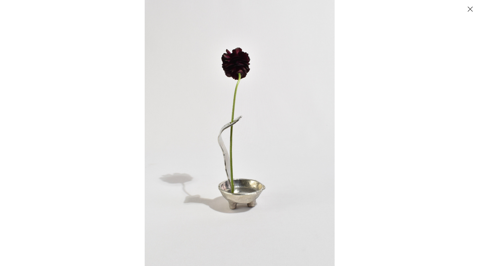
click button "Close"
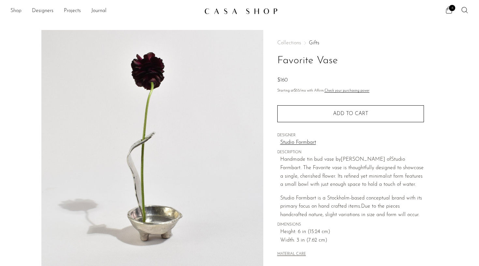
click link "Shop"
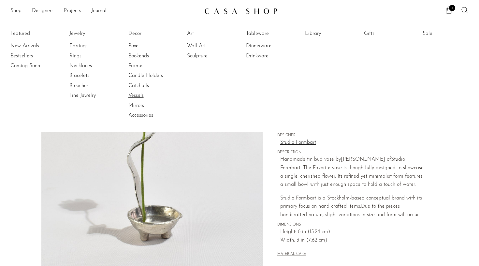
click link "Vessels"
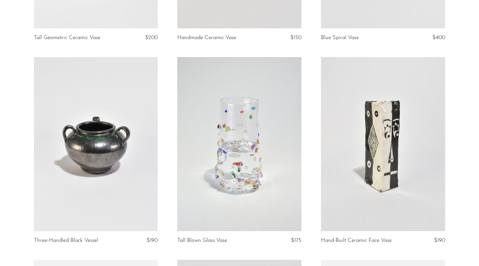
scroll to position [396, 0]
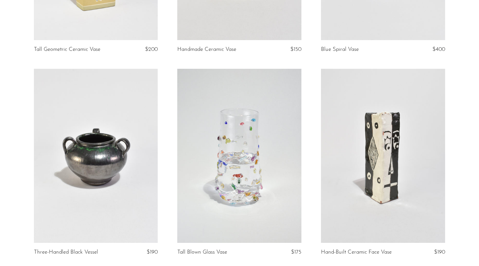
click at [251, 161] on link at bounding box center [239, 156] width 124 height 174
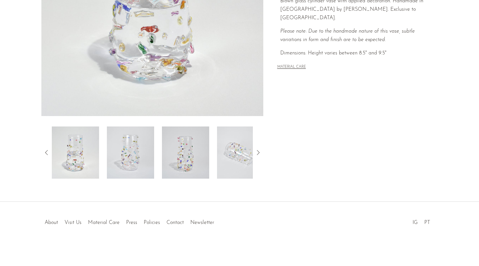
scroll to position [158, 0]
click at [192, 164] on img at bounding box center [185, 152] width 47 height 52
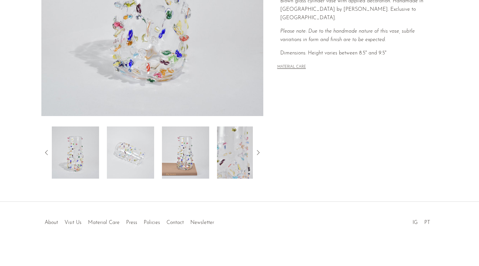
click at [183, 156] on img at bounding box center [185, 152] width 47 height 52
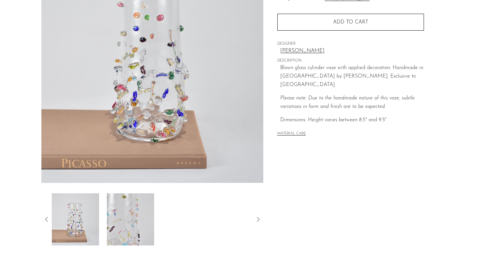
scroll to position [93, 0]
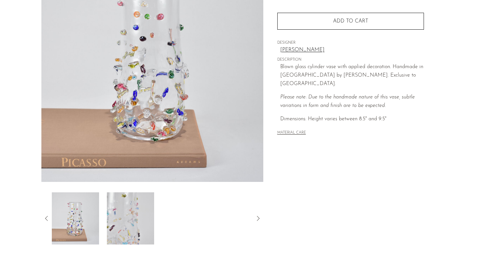
click at [133, 218] on img at bounding box center [130, 218] width 47 height 52
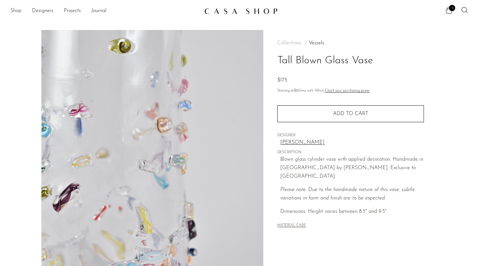
scroll to position [118, 0]
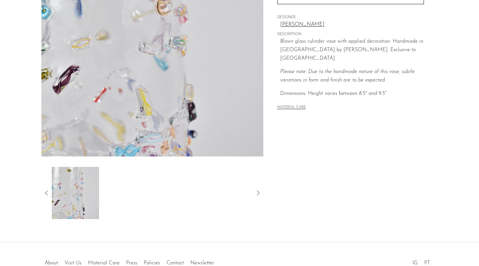
click at [45, 190] on icon at bounding box center [47, 193] width 8 height 8
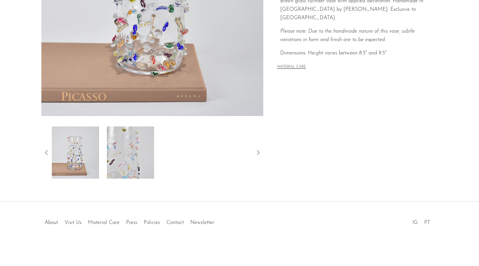
scroll to position [158, 0]
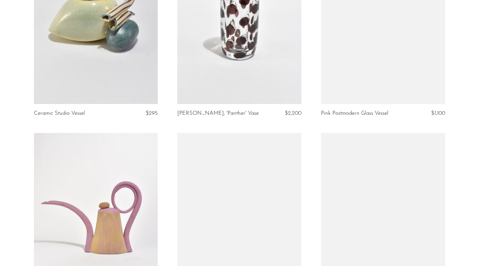
scroll to position [902, 0]
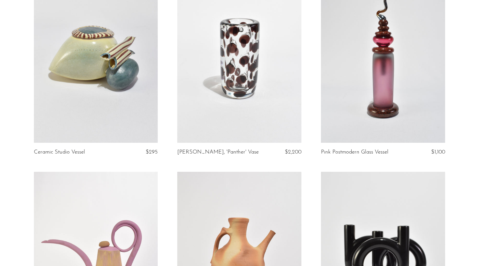
click at [233, 82] on link at bounding box center [239, 56] width 124 height 174
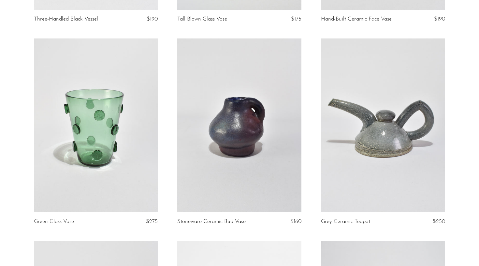
scroll to position [626, 0]
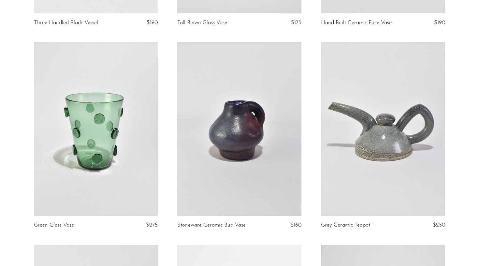
click at [355, 122] on link at bounding box center [383, 129] width 124 height 174
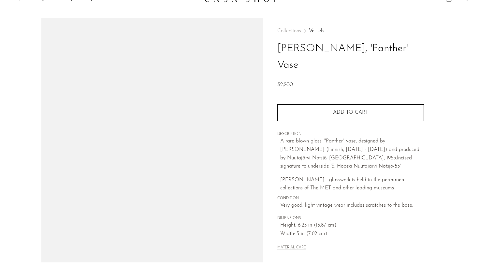
scroll to position [14, 0]
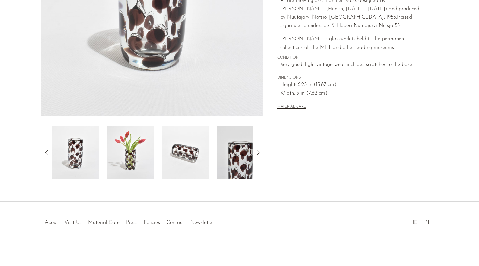
click at [130, 167] on img at bounding box center [130, 152] width 47 height 52
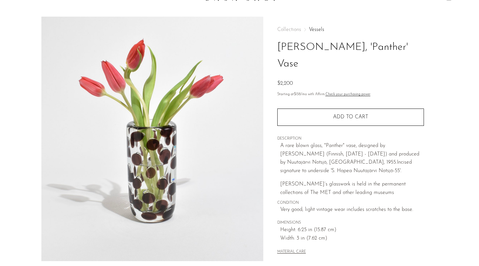
scroll to position [17, 0]
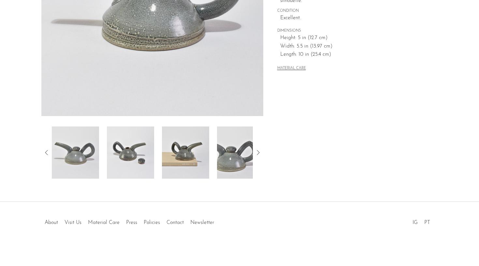
scroll to position [158, 0]
click at [127, 155] on img at bounding box center [130, 152] width 47 height 52
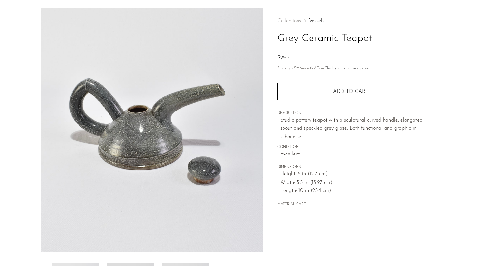
scroll to position [14, 0]
